Goal: Task Accomplishment & Management: Use online tool/utility

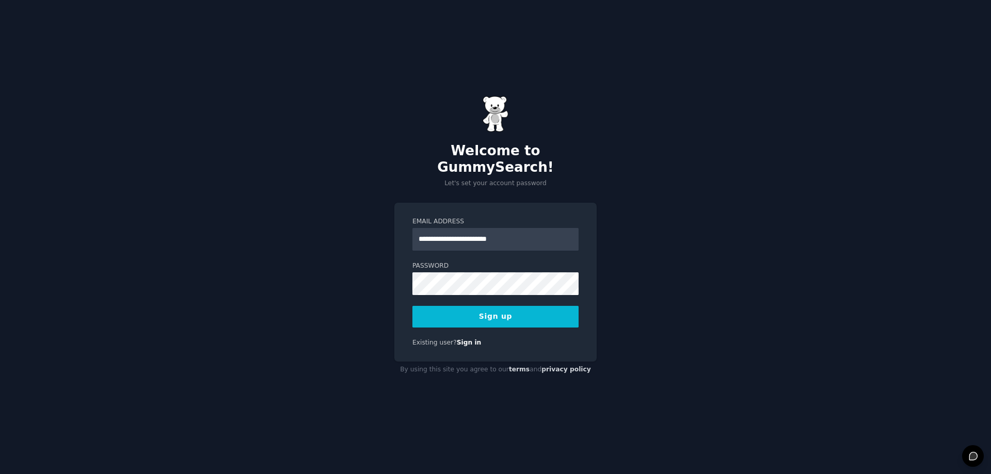
type input "**********"
click at [412, 306] on button "Sign up" at bounding box center [495, 317] width 166 height 22
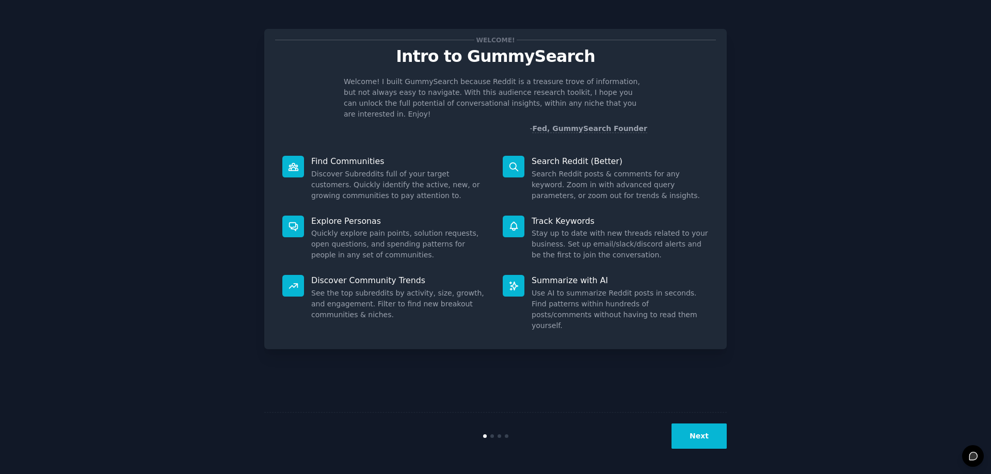
click at [718, 432] on button "Next" at bounding box center [699, 436] width 55 height 25
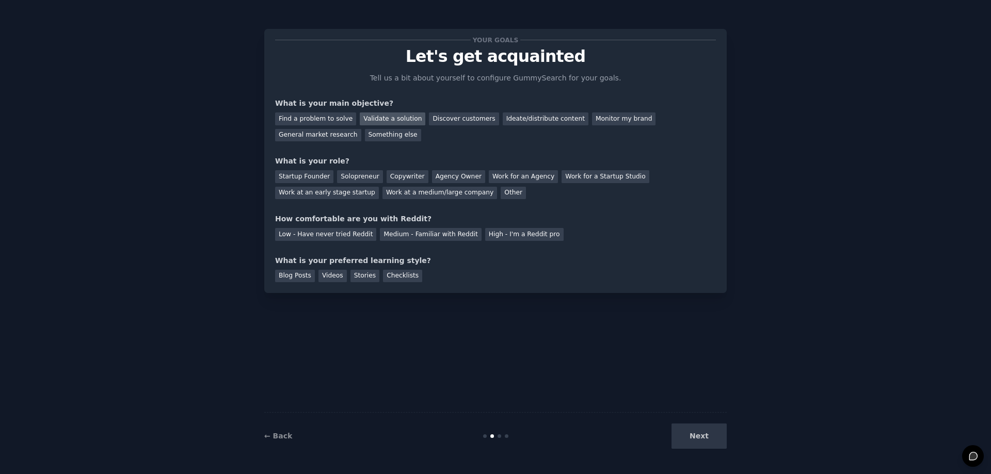
click at [387, 122] on div "Validate a solution" at bounding box center [393, 119] width 66 height 13
click at [336, 118] on div "Find a problem to solve" at bounding box center [315, 119] width 81 height 13
click at [381, 121] on div "Validate a solution" at bounding box center [393, 119] width 66 height 13
click at [314, 176] on div "Startup Founder" at bounding box center [304, 176] width 58 height 13
click at [876, 150] on div "Your goals Let's get acquainted Tell us a bit about yourself to configure Gummy…" at bounding box center [495, 236] width 962 height 445
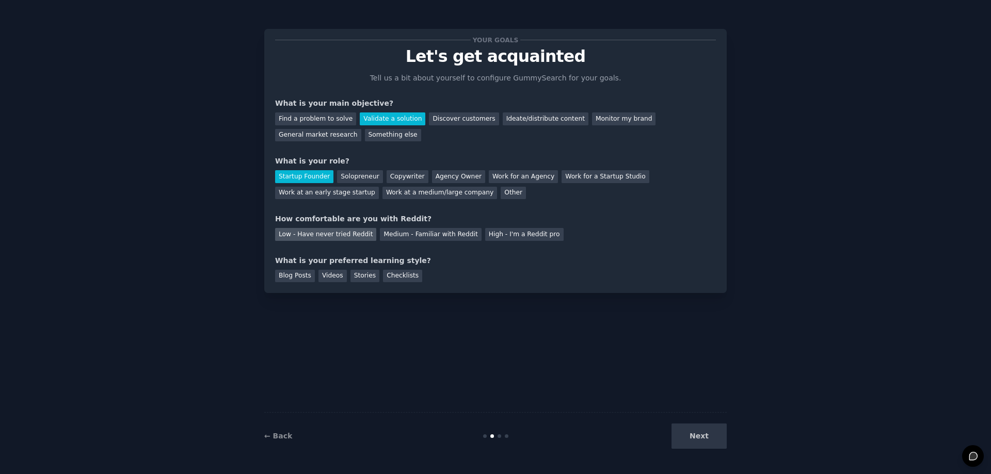
click at [346, 234] on div "Low - Have never tried Reddit" at bounding box center [325, 234] width 101 height 13
click at [293, 276] on div "Blog Posts" at bounding box center [295, 276] width 40 height 13
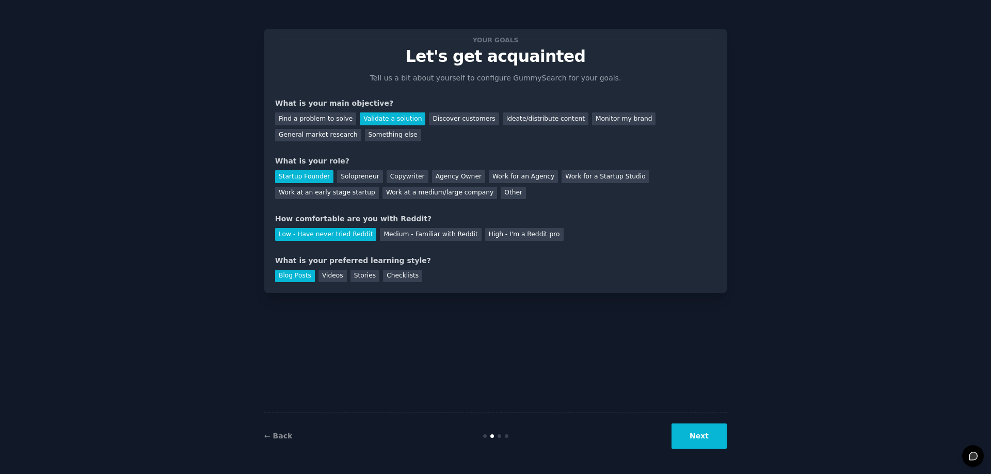
click at [717, 439] on button "Next" at bounding box center [699, 436] width 55 height 25
click at [716, 433] on button "Next" at bounding box center [699, 436] width 55 height 25
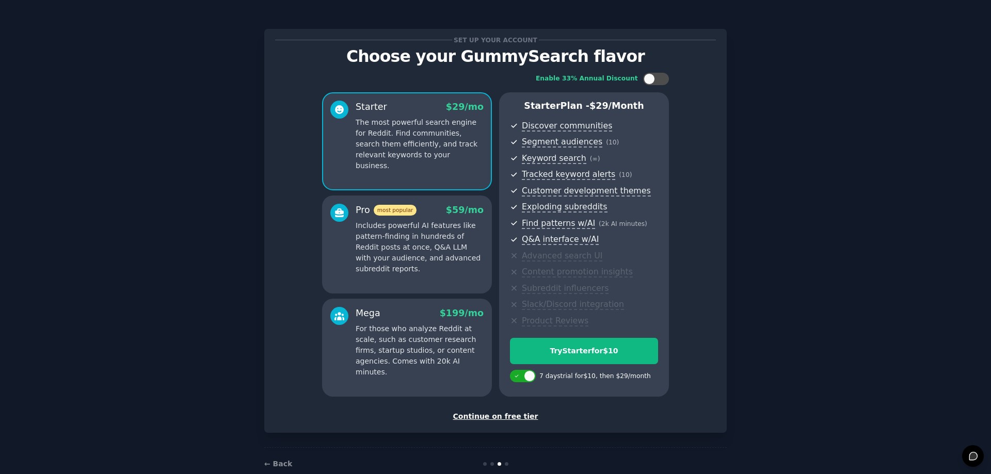
click at [506, 420] on div "Continue on free tier" at bounding box center [495, 416] width 441 height 11
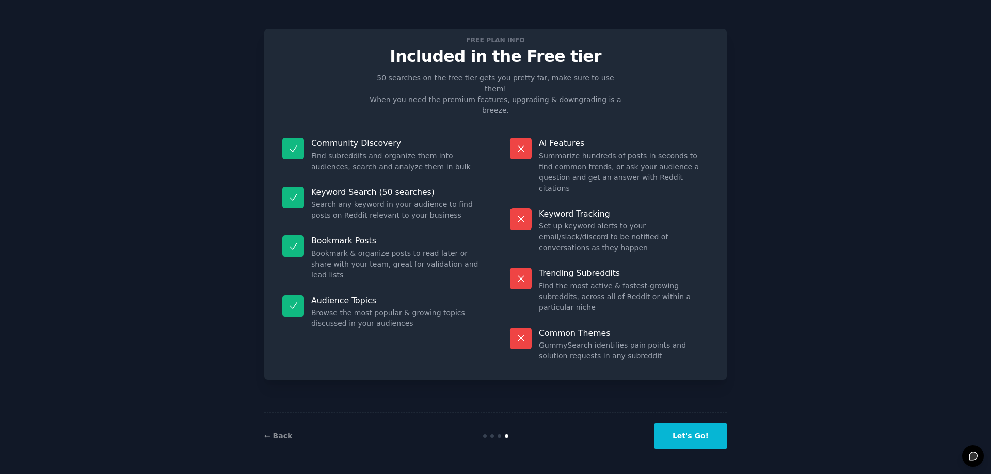
click at [713, 437] on button "Let's Go!" at bounding box center [691, 436] width 72 height 25
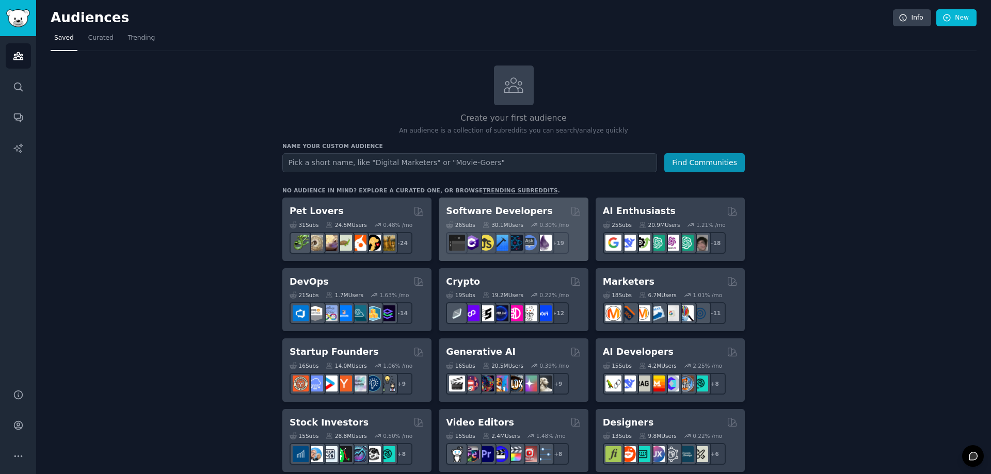
click at [555, 217] on div "Software Developers" at bounding box center [513, 211] width 135 height 13
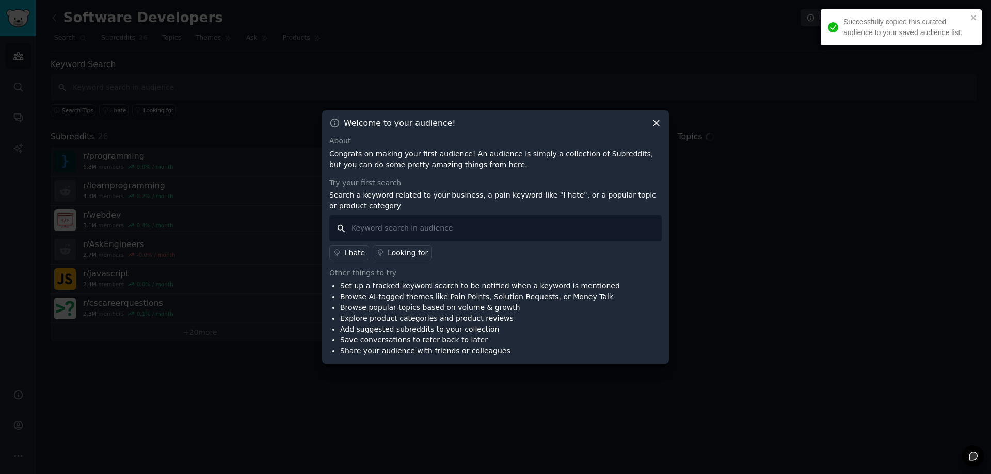
click at [529, 223] on input "text" at bounding box center [495, 228] width 332 height 26
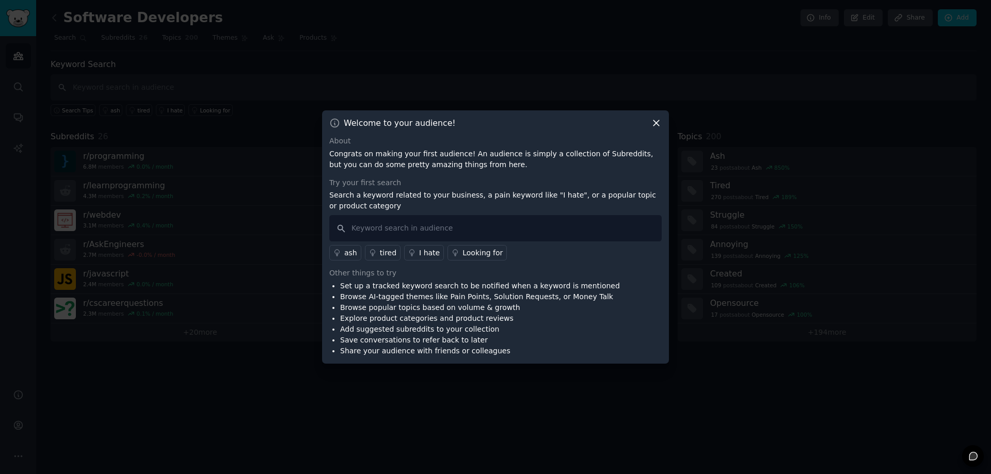
click at [655, 124] on icon at bounding box center [656, 124] width 6 height 6
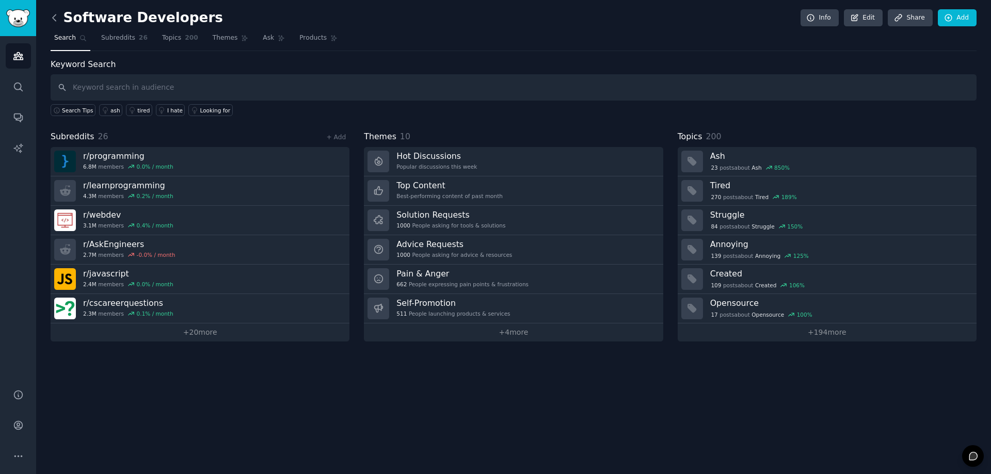
click at [53, 22] on icon at bounding box center [54, 17] width 11 height 11
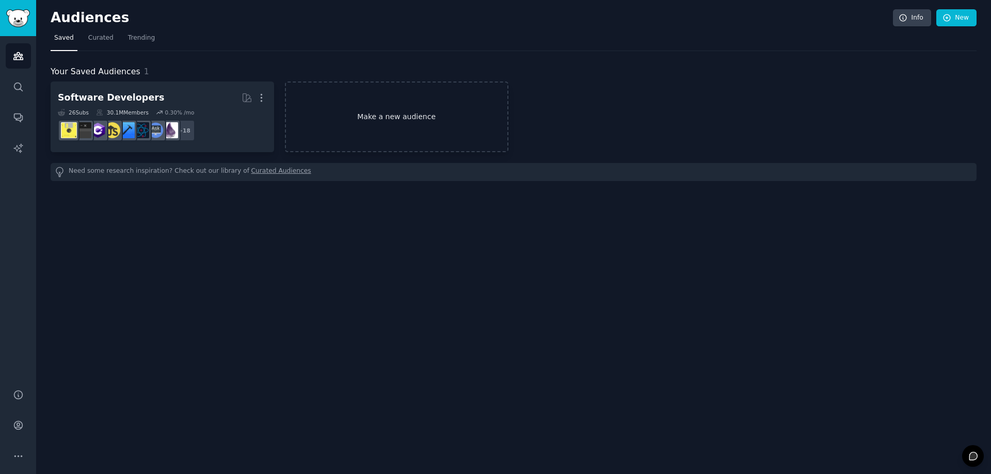
click at [406, 121] on link "Make a new audience" at bounding box center [397, 117] width 224 height 71
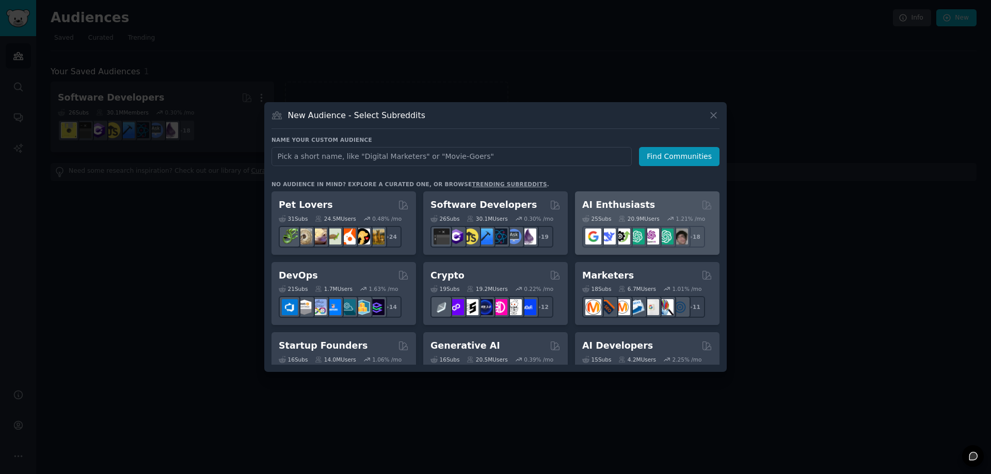
click at [658, 208] on div "AI Enthusiasts" at bounding box center [647, 205] width 130 height 13
